Goal: Transaction & Acquisition: Purchase product/service

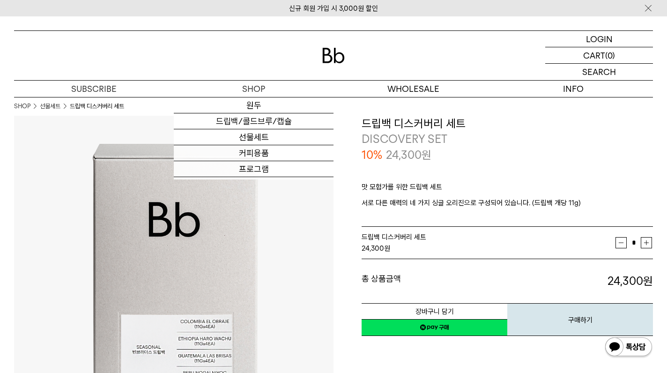
click at [322, 50] on img at bounding box center [333, 55] width 22 height 15
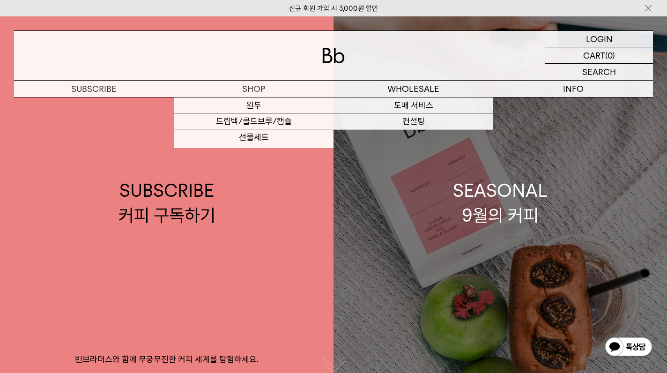
click at [375, 190] on link "SEASONAL 9월의 커피" at bounding box center [501, 202] width 334 height 373
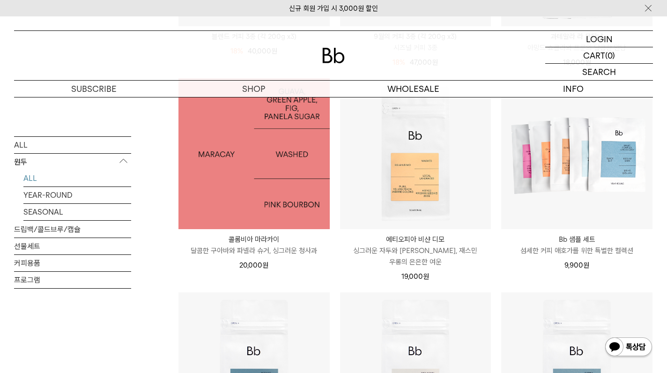
scroll to position [525, 0]
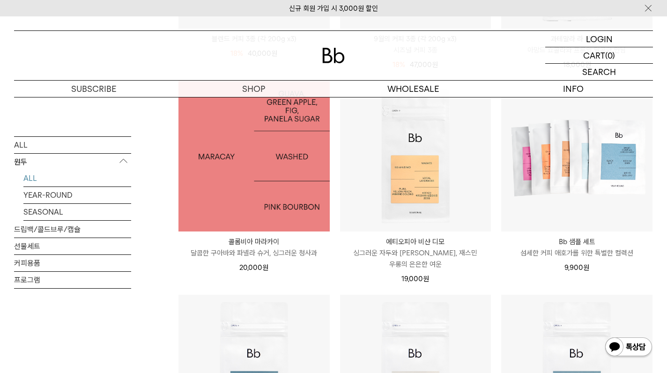
click at [322, 200] on img at bounding box center [254, 156] width 151 height 151
